Goal: Find contact information: Obtain details needed to contact an individual or organization

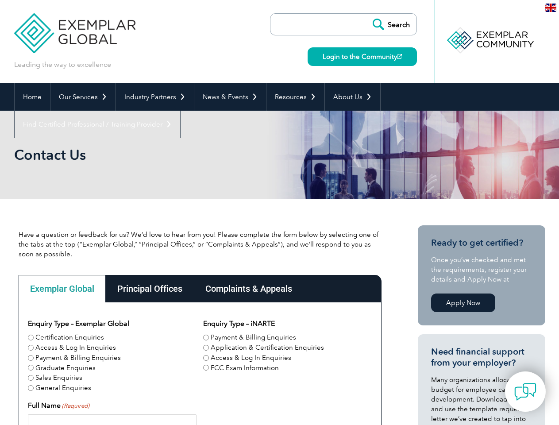
click at [82, 97] on link "Our Services" at bounding box center [82, 96] width 65 height 27
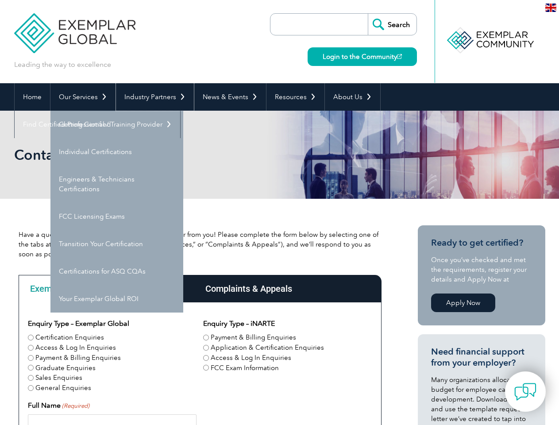
click at [153, 97] on link "Industry Partners" at bounding box center [155, 96] width 78 height 27
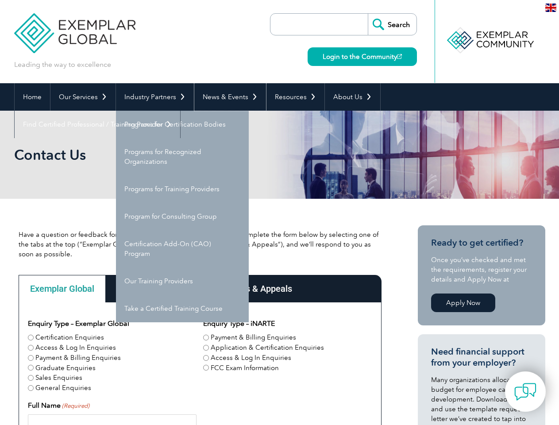
click at [227, 97] on link "News & Events" at bounding box center [230, 96] width 72 height 27
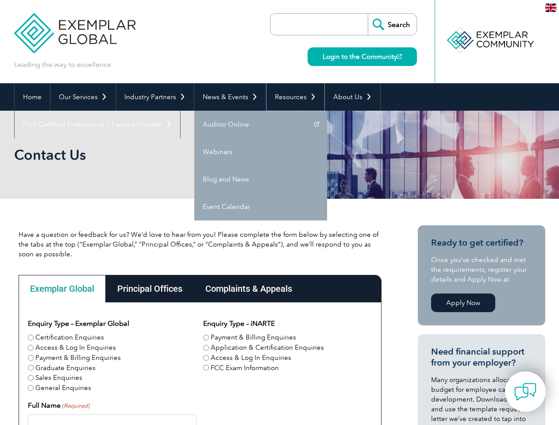
click at [292, 97] on link "Resources" at bounding box center [295, 96] width 58 height 27
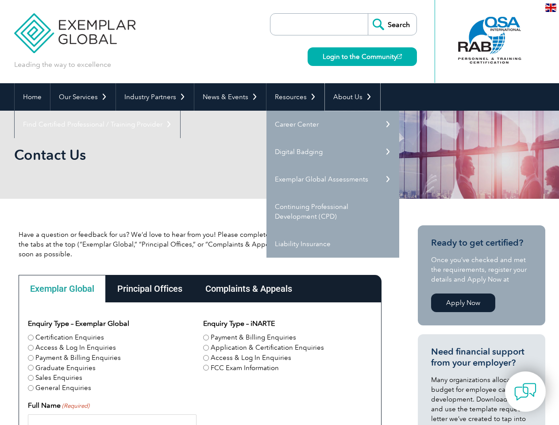
click at [348, 97] on link "About Us" at bounding box center [352, 96] width 55 height 27
click at [180, 111] on link "Find Certified Professional / Training Provider" at bounding box center [97, 124] width 165 height 27
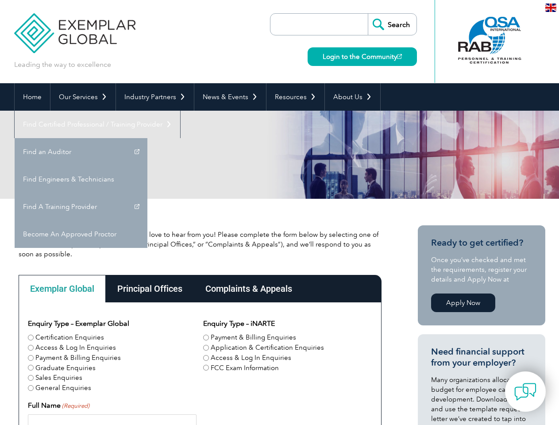
click at [62, 288] on div "Exemplar Global" at bounding box center [62, 288] width 87 height 27
click at [149, 288] on div "Principal Offices" at bounding box center [150, 288] width 88 height 27
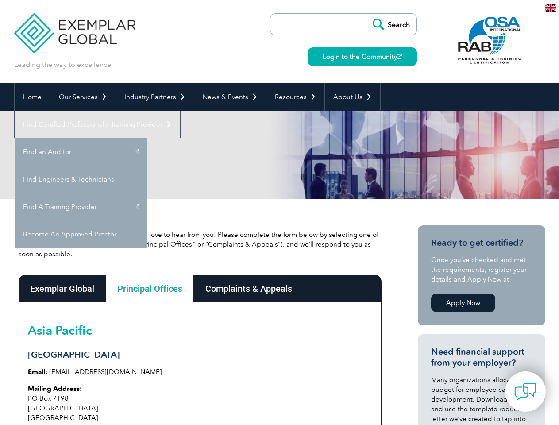
click at [248, 288] on div "Complaints & Appeals" at bounding box center [249, 288] width 110 height 27
